Goal: Information Seeking & Learning: Learn about a topic

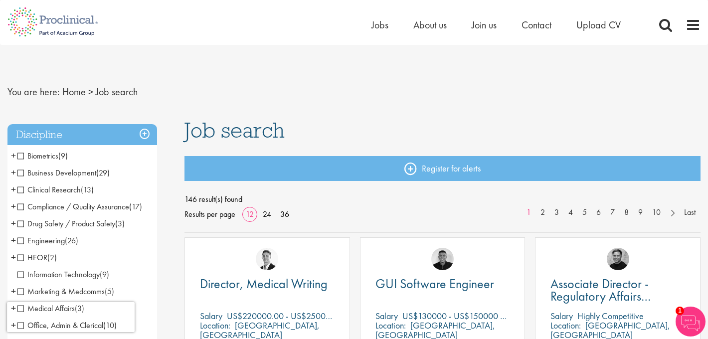
scroll to position [0, 0]
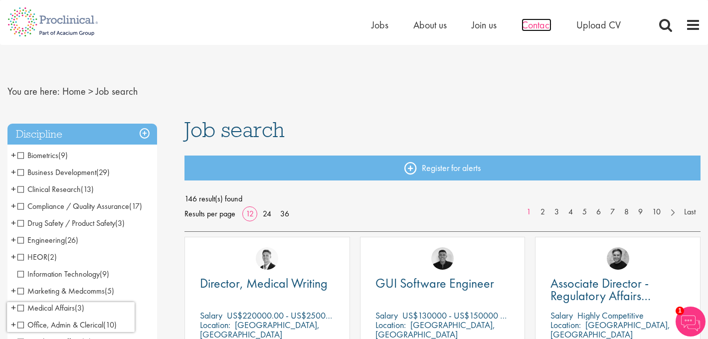
click at [538, 27] on span "Contact" at bounding box center [537, 24] width 30 height 13
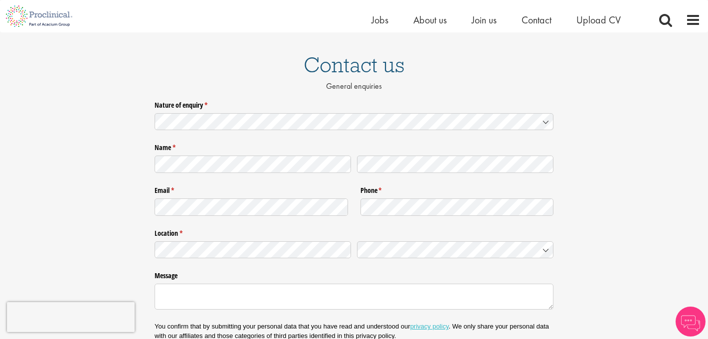
scroll to position [57, 0]
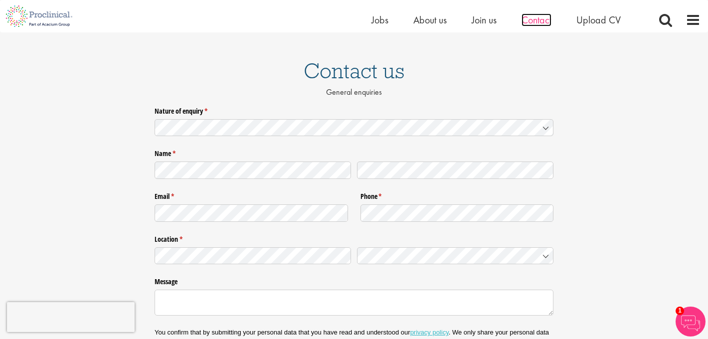
click at [540, 19] on span "Contact" at bounding box center [537, 19] width 30 height 13
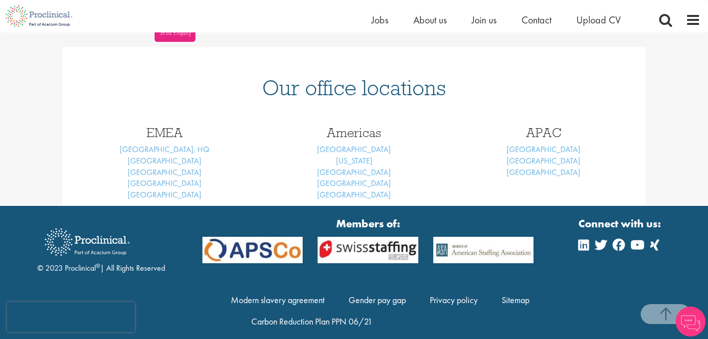
scroll to position [400, 0]
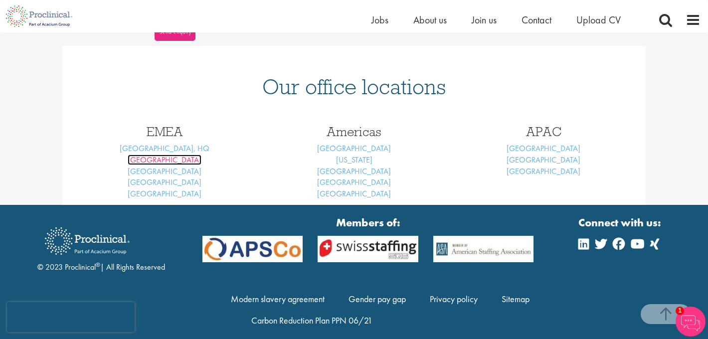
click at [169, 162] on link "[GEOGRAPHIC_DATA]" at bounding box center [165, 160] width 74 height 10
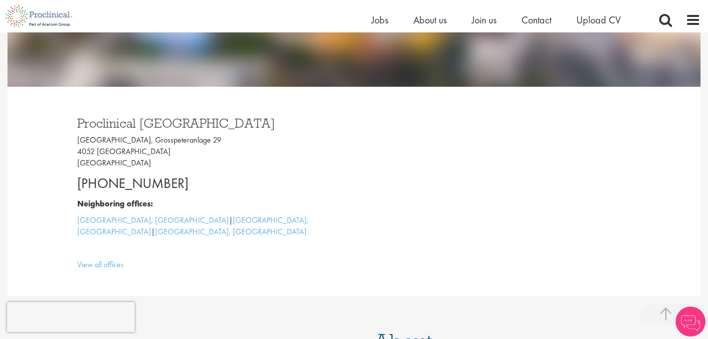
scroll to position [222, 0]
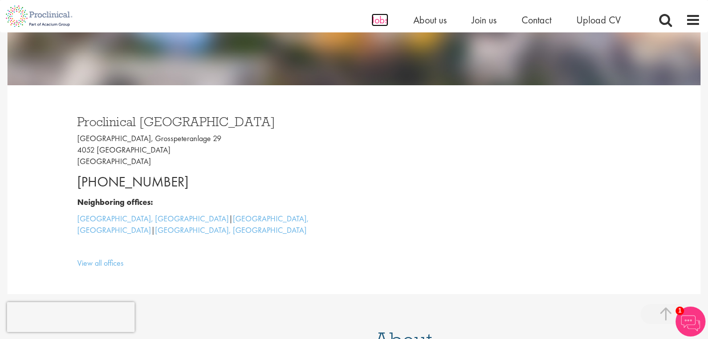
click at [379, 22] on span "Jobs" at bounding box center [380, 19] width 17 height 13
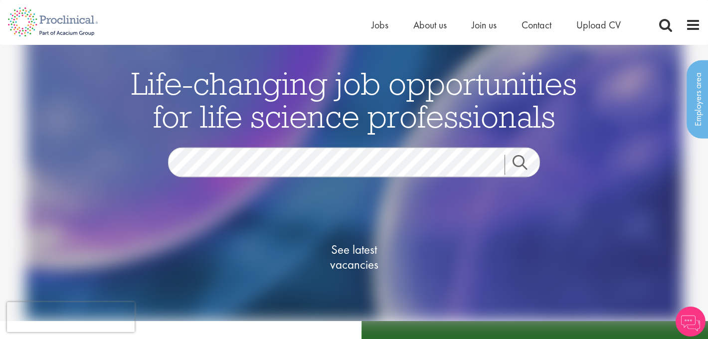
scroll to position [18, 0]
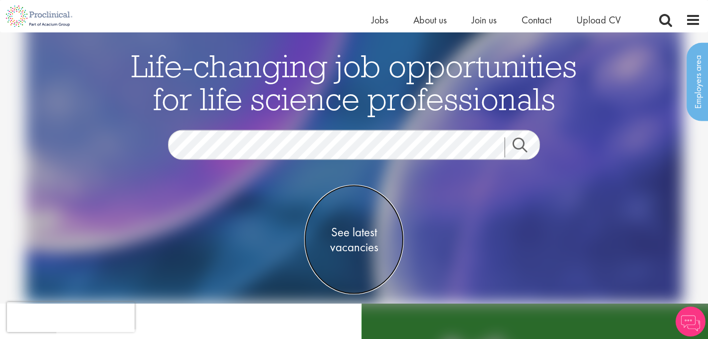
click at [356, 237] on span "See latest vacancies" at bounding box center [354, 240] width 100 height 30
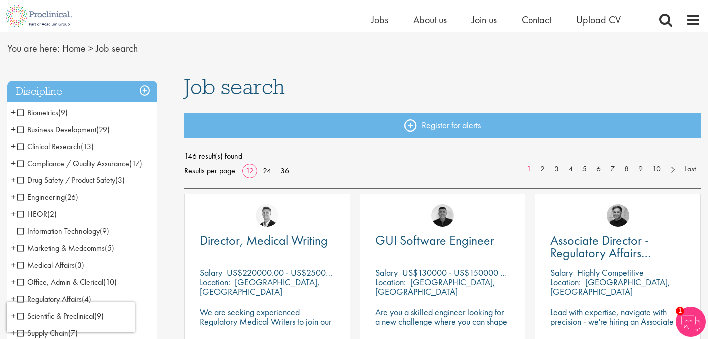
scroll to position [31, 0]
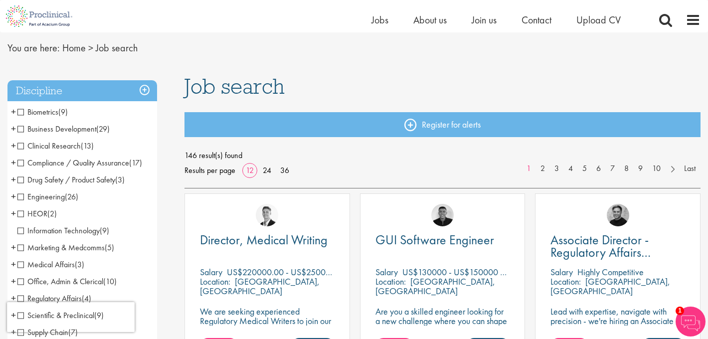
click at [22, 148] on span "Clinical Research" at bounding box center [48, 146] width 63 height 10
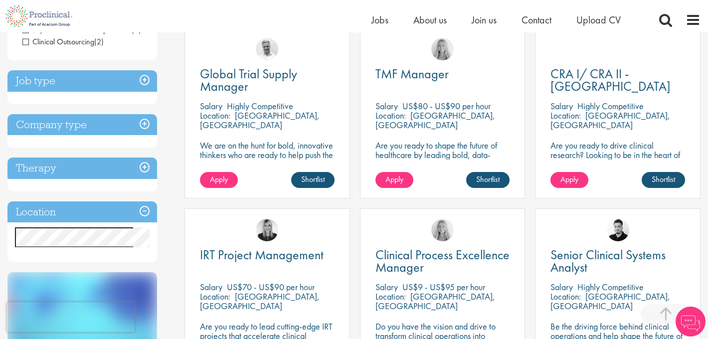
scroll to position [198, 0]
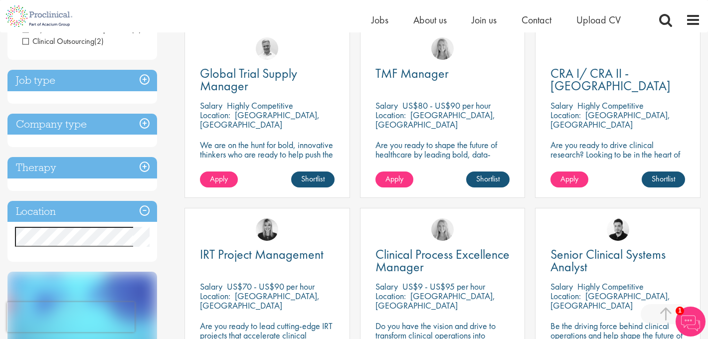
click at [144, 201] on h3 "Location" at bounding box center [82, 211] width 150 height 21
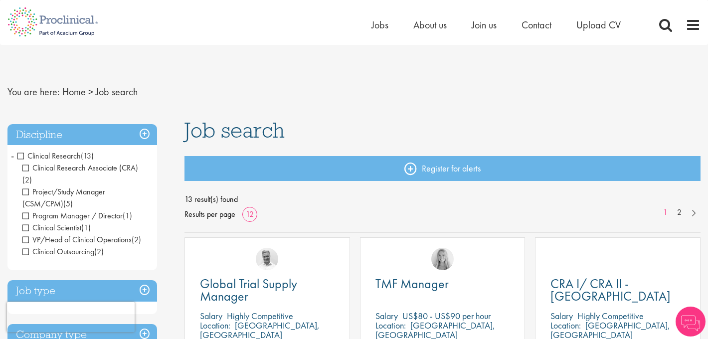
click at [22, 156] on span "Clinical Research" at bounding box center [48, 156] width 63 height 10
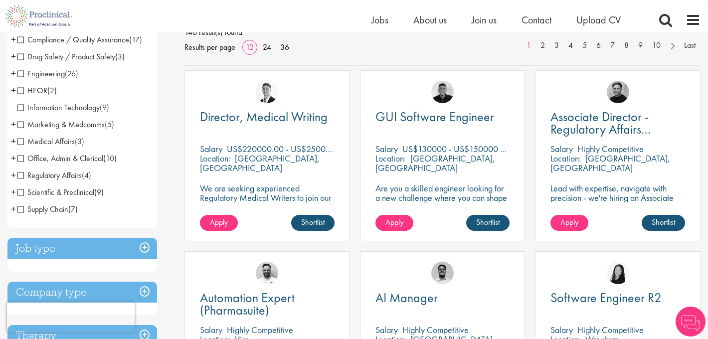
scroll to position [301, 0]
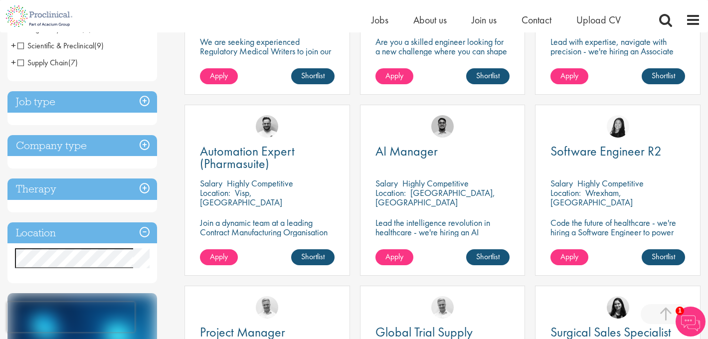
click at [146, 230] on h3 "Location" at bounding box center [82, 232] width 150 height 21
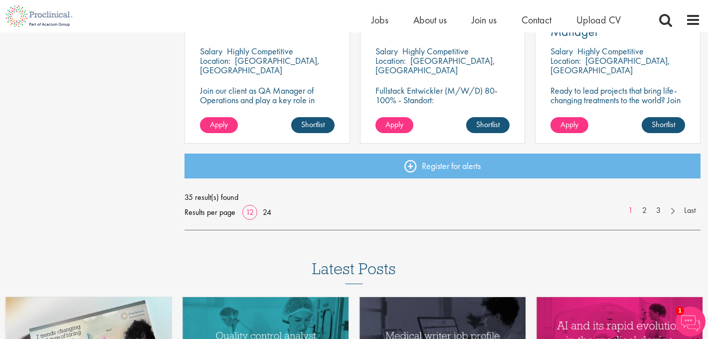
scroll to position [798, 0]
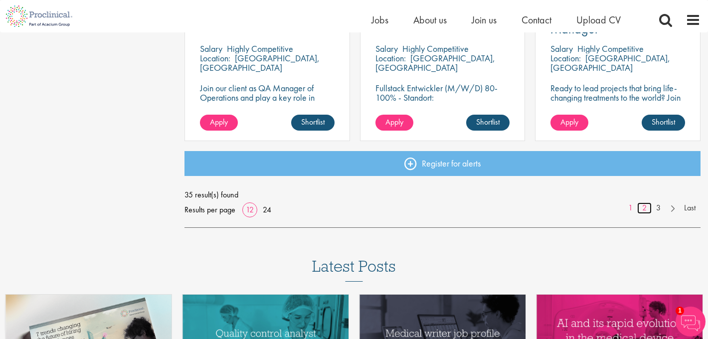
click at [645, 209] on link "2" at bounding box center [644, 208] width 14 height 11
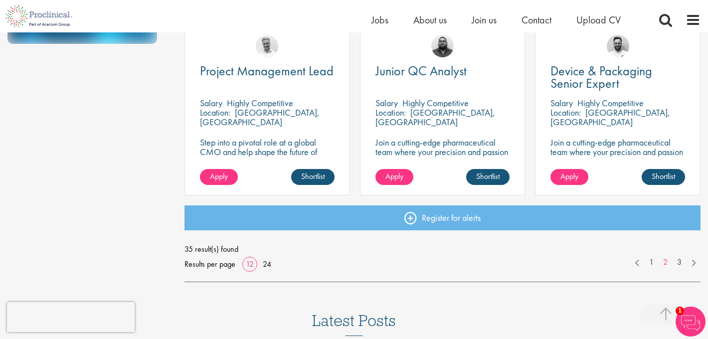
scroll to position [747, 0]
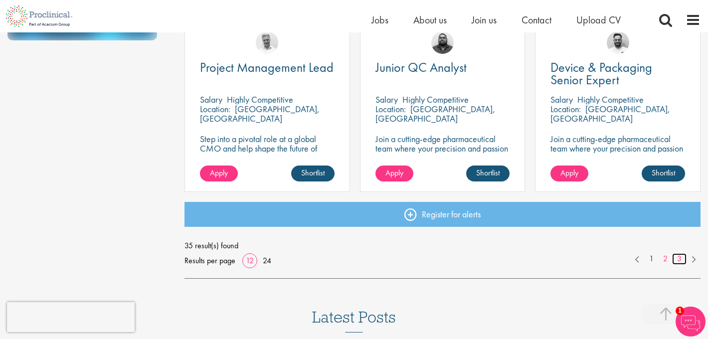
click at [680, 261] on link "3" at bounding box center [679, 258] width 14 height 11
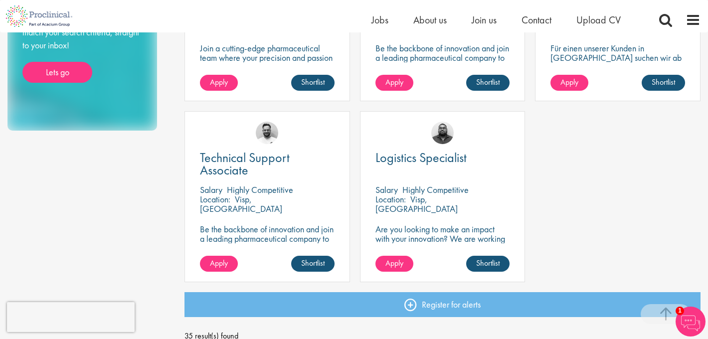
scroll to position [658, 0]
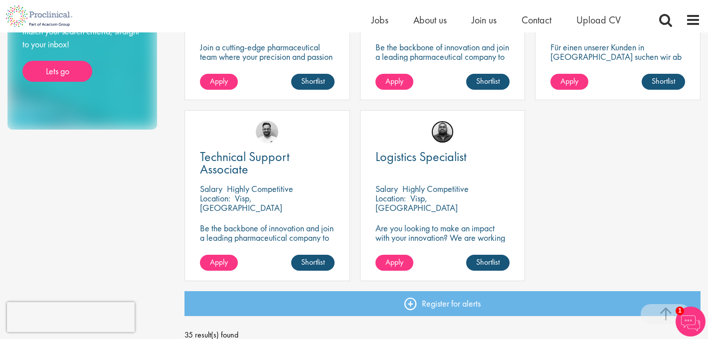
click at [446, 134] on img at bounding box center [442, 132] width 22 height 22
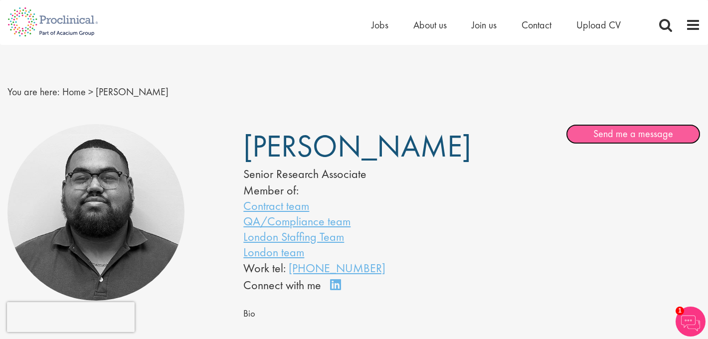
click at [597, 136] on link "Send me a message" at bounding box center [633, 134] width 135 height 20
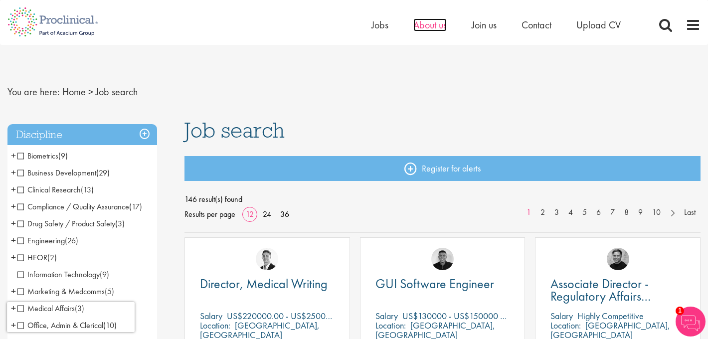
click at [439, 27] on span "About us" at bounding box center [429, 24] width 33 height 13
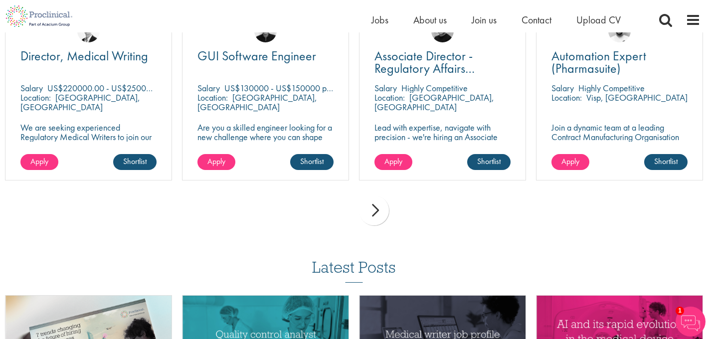
scroll to position [1904, 0]
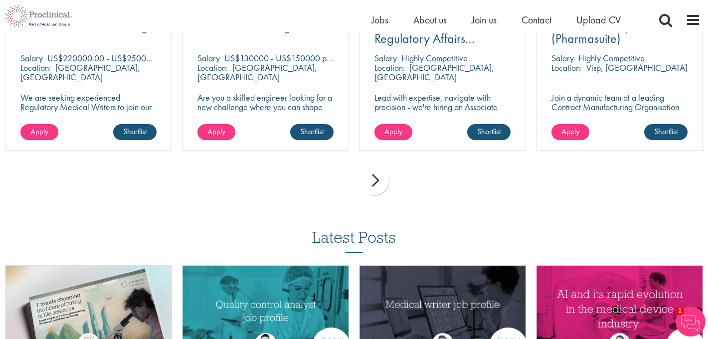
click at [376, 179] on div "next" at bounding box center [374, 181] width 30 height 30
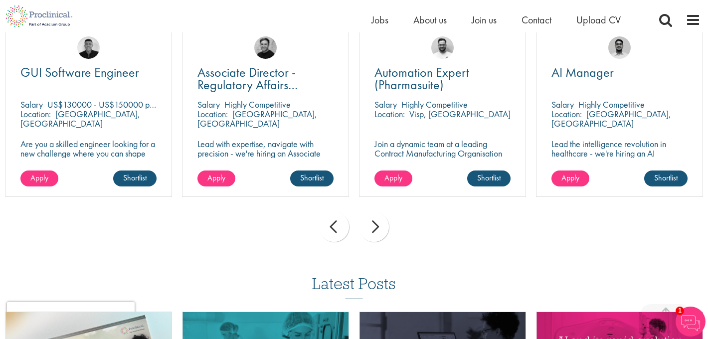
scroll to position [1855, 0]
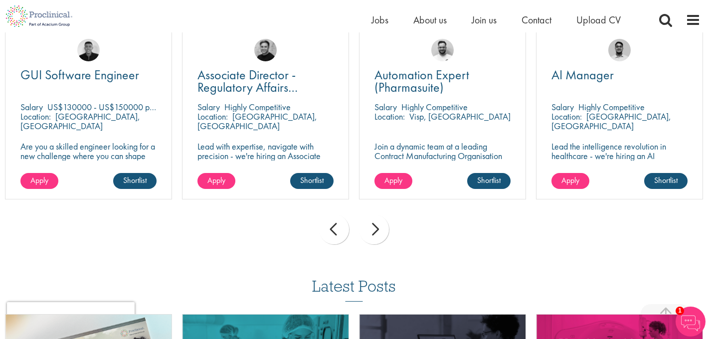
click at [377, 227] on div "next" at bounding box center [374, 229] width 30 height 30
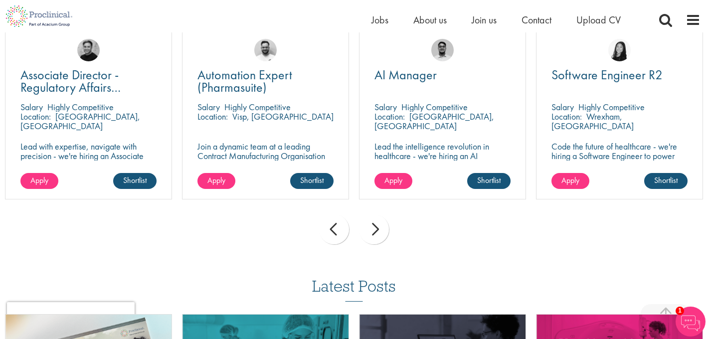
click at [377, 227] on div "next" at bounding box center [374, 229] width 30 height 30
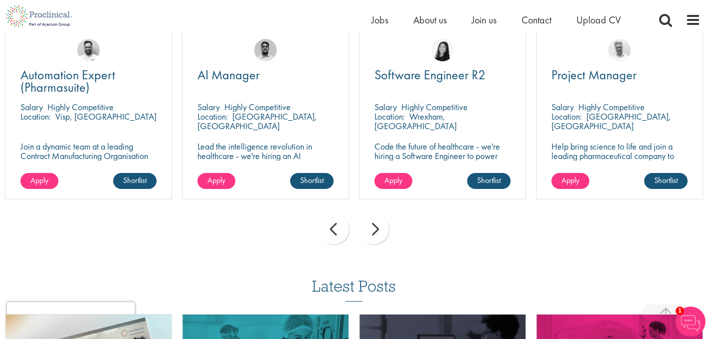
click at [377, 227] on div "next" at bounding box center [374, 229] width 30 height 30
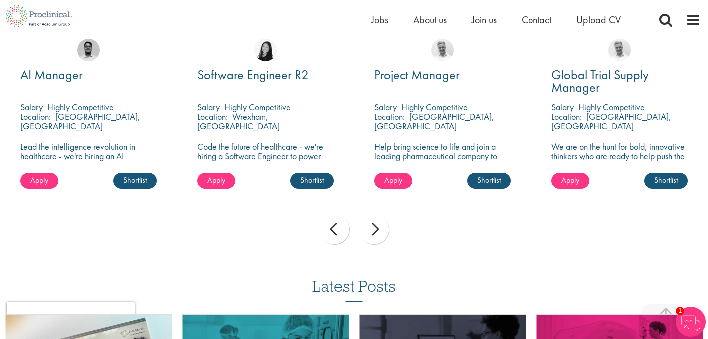
click at [377, 227] on div "next" at bounding box center [374, 229] width 30 height 30
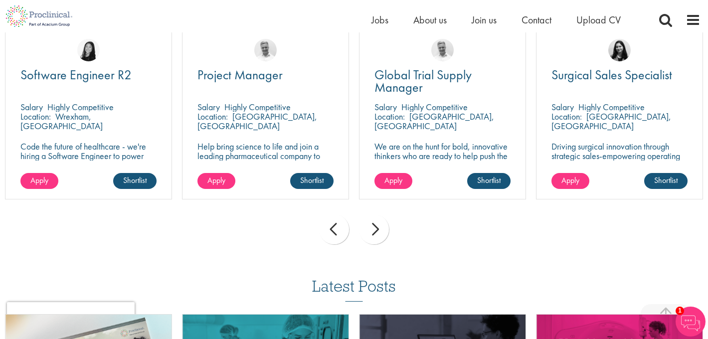
click at [376, 227] on div "next" at bounding box center [374, 229] width 30 height 30
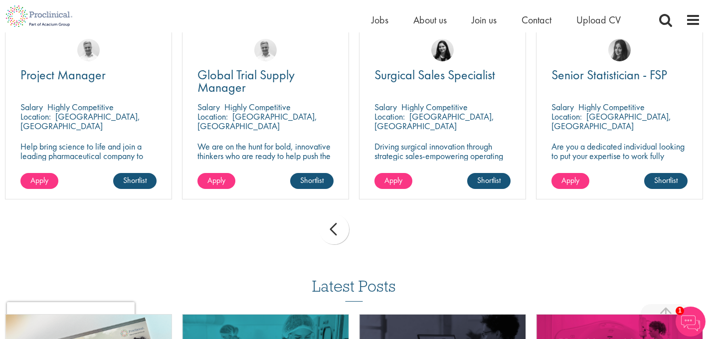
click at [377, 226] on div "prev next" at bounding box center [354, 230] width 708 height 43
click at [333, 230] on div "prev" at bounding box center [334, 229] width 30 height 30
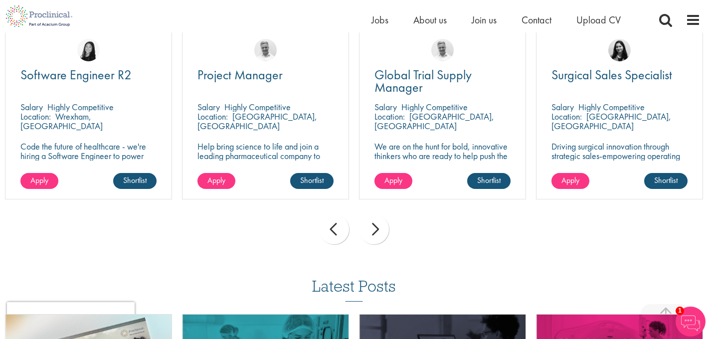
click at [333, 230] on div "prev" at bounding box center [334, 229] width 30 height 30
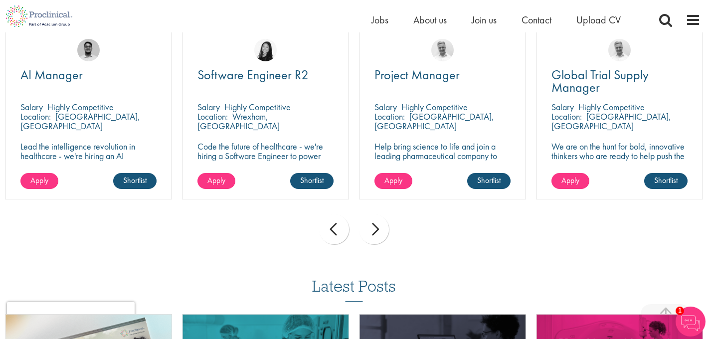
click at [333, 230] on div "prev" at bounding box center [334, 229] width 30 height 30
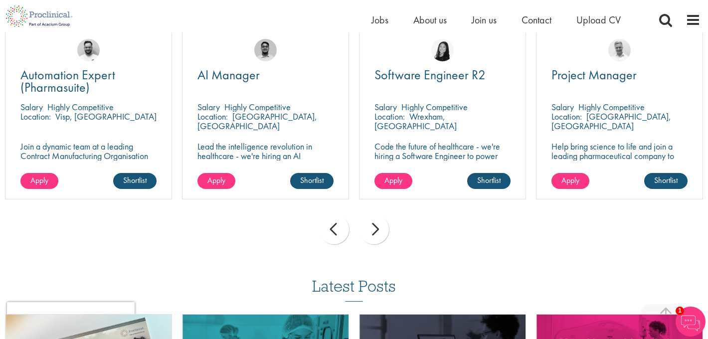
click at [333, 230] on div "prev" at bounding box center [334, 229] width 30 height 30
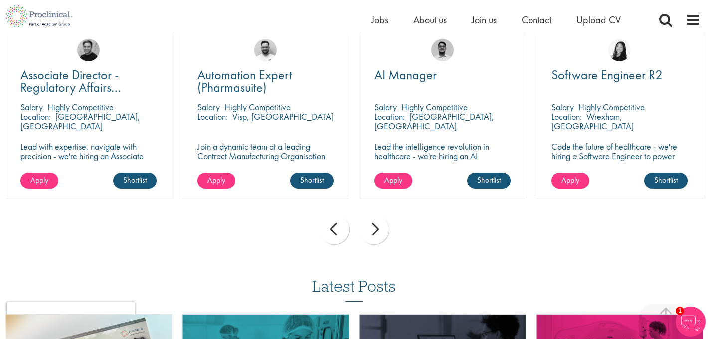
click at [333, 230] on div "prev" at bounding box center [334, 229] width 30 height 30
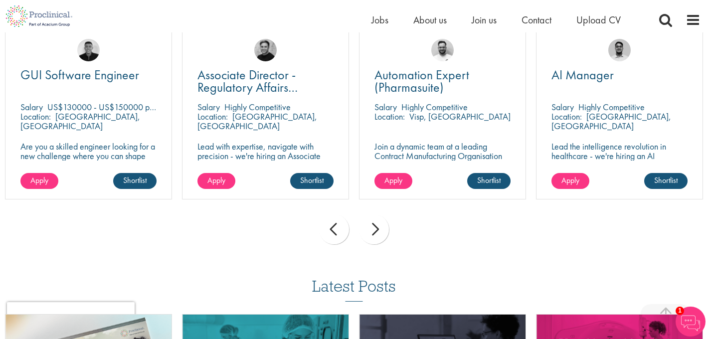
click at [333, 230] on div "prev" at bounding box center [334, 229] width 30 height 30
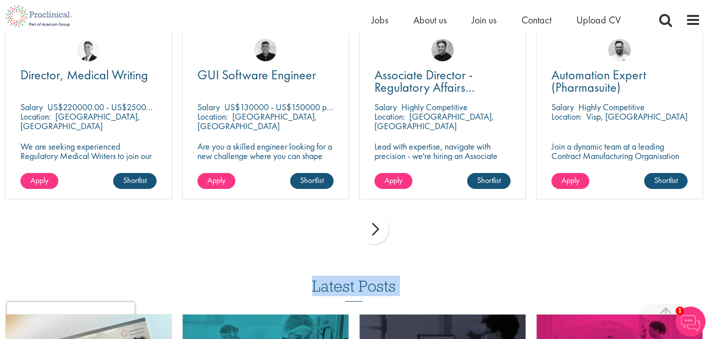
click at [333, 230] on div "prev next" at bounding box center [354, 230] width 708 height 43
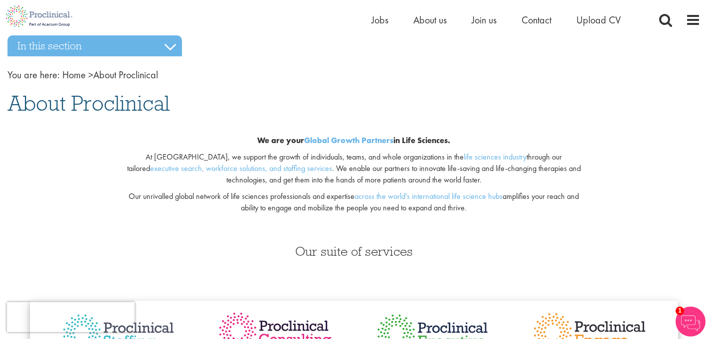
scroll to position [0, 0]
